Goal: Task Accomplishment & Management: Manage account settings

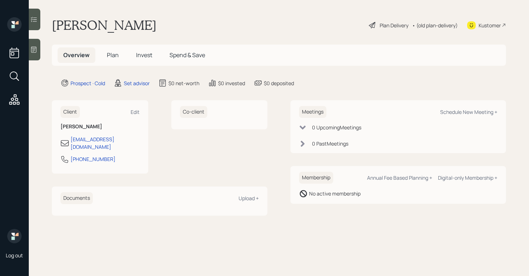
click at [32, 54] on div at bounding box center [35, 50] width 12 height 22
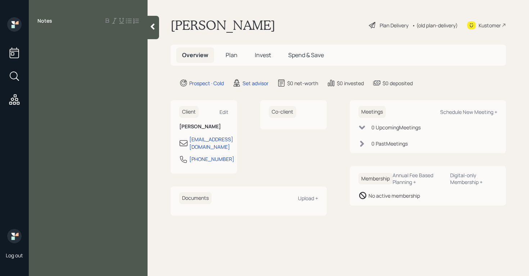
click at [38, 39] on div at bounding box center [87, 37] width 101 height 8
click at [44, 69] on span "70, retired" at bounding box center [50, 69] width 27 height 8
click at [77, 91] on div at bounding box center [87, 93] width 101 height 8
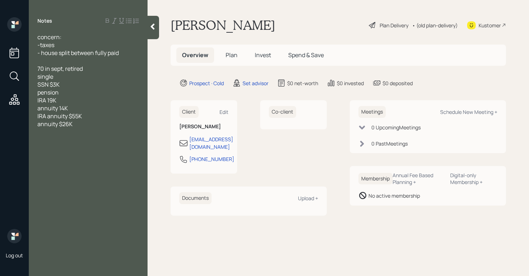
click at [67, 93] on div "pension" at bounding box center [87, 93] width 101 height 8
click at [59, 94] on span "pension $385 monthy" at bounding box center [65, 93] width 57 height 8
click at [61, 101] on span "pesnion $166 monthyl" at bounding box center [66, 100] width 58 height 8
click at [90, 93] on span "pension1 $385 monthy" at bounding box center [66, 93] width 59 height 8
click at [82, 93] on span "pension1 $385 montlhy" at bounding box center [67, 93] width 60 height 8
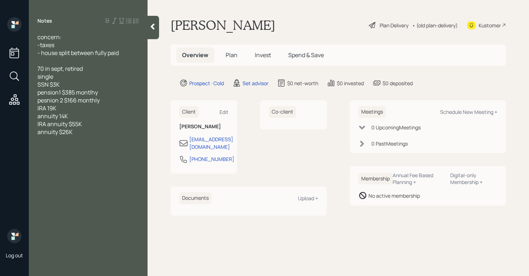
click at [106, 134] on div "annuity $26K" at bounding box center [87, 132] width 101 height 8
click at [93, 93] on span "pension1 $385 montlhy" at bounding box center [67, 93] width 60 height 8
click at [103, 149] on div "checking/savings" at bounding box center [87, 148] width 101 height 8
click at [38, 164] on span "property atxes" at bounding box center [56, 164] width 38 height 8
click at [57, 165] on div at bounding box center [87, 164] width 101 height 8
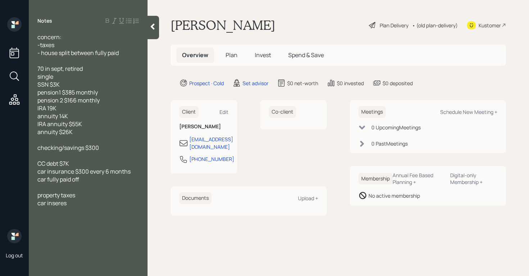
drag, startPoint x: 71, startPoint y: 201, endPoint x: 5, endPoint y: 199, distance: 65.9
click at [4, 199] on div "Log out Notes concern: -taxes - house split between fully paid 70 in sept, reti…" at bounding box center [264, 138] width 529 height 276
click at [74, 217] on div "Notes concern: -taxes - house split between fully paid 70 in sept, retired sing…" at bounding box center [88, 142] width 119 height 250
drag, startPoint x: 68, startPoint y: 203, endPoint x: 27, endPoint y: 204, distance: 41.4
click at [27, 204] on div "Log out Notes concern: -taxes - house split between fully paid 70 in sept, reti…" at bounding box center [264, 138] width 529 height 276
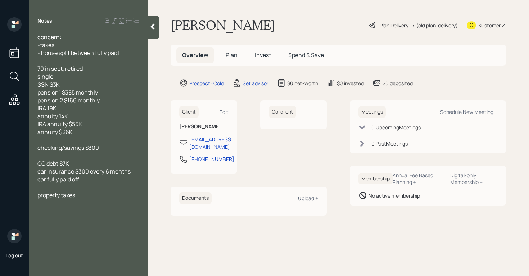
click at [39, 196] on span "property taxes" at bounding box center [56, 195] width 38 height 8
click at [99, 189] on div "property taxes" at bounding box center [87, 187] width 101 height 8
drag, startPoint x: 52, startPoint y: 195, endPoint x: 37, endPoint y: 196, distance: 15.1
click at [36, 196] on div "concern: -taxes - house split between fully paid 70 in sept, retired single SSN…" at bounding box center [88, 120] width 119 height 174
click at [101, 185] on div "property taxes" at bounding box center [87, 187] width 101 height 8
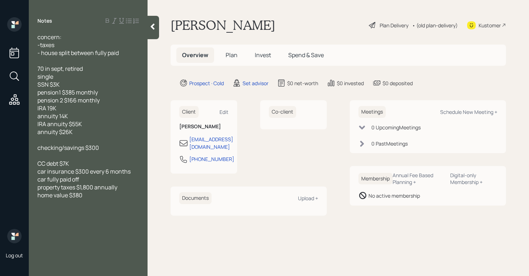
click at [39, 195] on span "home value $380" at bounding box center [59, 195] width 45 height 8
click at [97, 199] on div at bounding box center [87, 203] width 101 height 8
click at [96, 195] on div "home value $380" at bounding box center [87, 195] width 101 height 8
click at [126, 190] on div "property taxes $1,800 annually" at bounding box center [87, 187] width 101 height 8
click at [131, 196] on div "home value $380K fully paid off" at bounding box center [87, 195] width 101 height 8
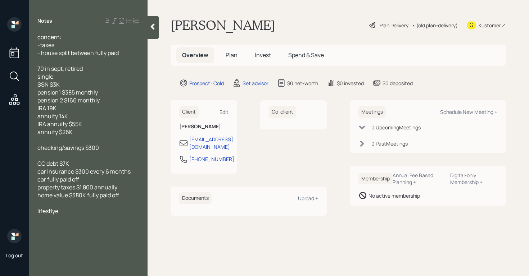
click at [130, 51] on div "- house split between fully paid" at bounding box center [87, 53] width 101 height 8
drag, startPoint x: 97, startPoint y: 53, endPoint x: 71, endPoint y: 56, distance: 26.1
click at [71, 56] on span "- house split between fully paid" at bounding box center [77, 53] width 81 height 8
click at [121, 50] on div "- house split fully paid" at bounding box center [87, 53] width 101 height 8
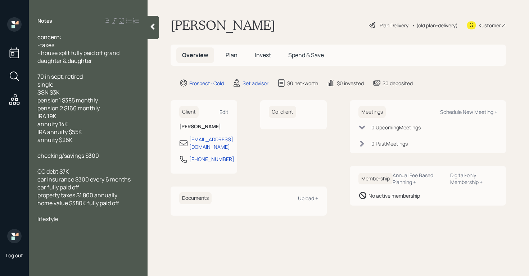
click at [83, 217] on div "lifestyle" at bounding box center [87, 219] width 101 height 8
click at [457, 112] on div "Schedule New Meeting +" at bounding box center [468, 112] width 57 height 7
select select "round-robin"
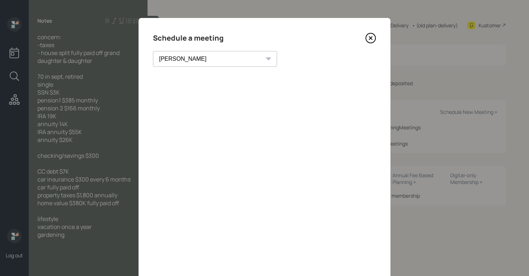
drag, startPoint x: 380, startPoint y: 42, endPoint x: 374, endPoint y: 41, distance: 6.2
click at [380, 42] on div "Schedule a meeting Theresa Spinello Matthew Burke Aleksandra Szegda Eitan Bar-D…" at bounding box center [265, 162] width 252 height 288
click at [369, 38] on icon at bounding box center [370, 38] width 11 height 11
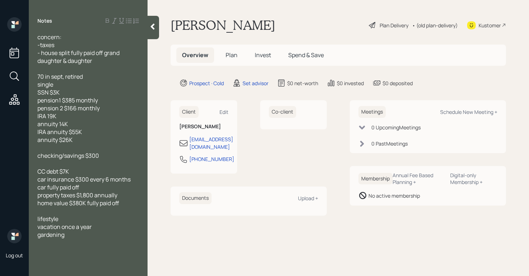
click at [85, 53] on span "- house split fully paid off grand daughter & daughter" at bounding box center [78, 57] width 83 height 16
drag, startPoint x: 72, startPoint y: 53, endPoint x: 60, endPoint y: 55, distance: 12.4
click at [60, 55] on span "- house split fully paid off grand daughter & daughter" at bounding box center [78, 57] width 83 height 16
click at [95, 53] on span "- house fully paid off grand daughter & daughter" at bounding box center [87, 57] width 101 height 16
click at [138, 60] on div "- house fully paid off wants to split between grand daughter & daughter" at bounding box center [87, 57] width 101 height 16
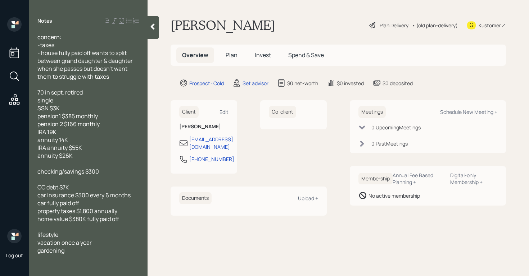
click at [116, 83] on div at bounding box center [87, 85] width 101 height 8
click at [123, 123] on div "pension 2 $166 monthly" at bounding box center [87, 124] width 101 height 8
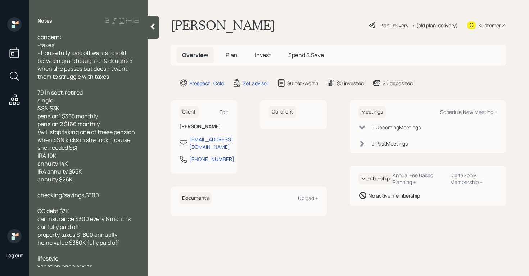
click at [37, 182] on span "annuity $26K" at bounding box center [54, 180] width 35 height 8
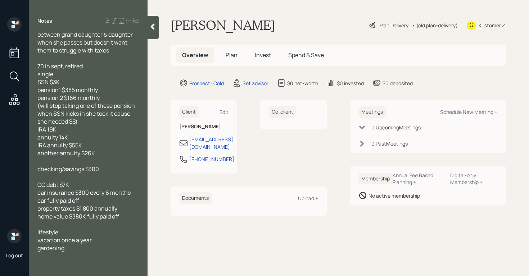
scroll to position [26, 0]
click at [128, 210] on div "property taxes $1,800 annually" at bounding box center [87, 209] width 101 height 8
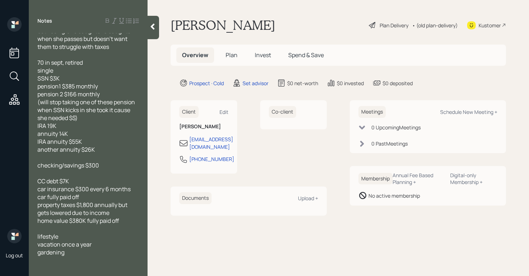
scroll to position [34, 0]
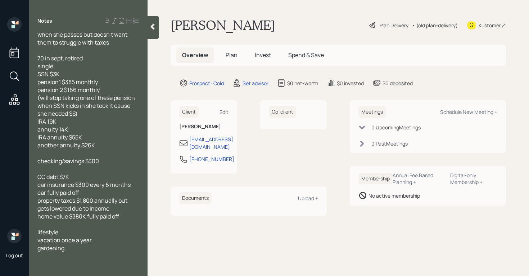
click at [83, 249] on div "gardening" at bounding box center [87, 248] width 101 height 8
drag, startPoint x: 130, startPoint y: 249, endPoint x: 89, endPoint y: 250, distance: 40.7
click at [89, 250] on span "gardening (flowers not vegetables )" at bounding box center [84, 248] width 94 height 8
